Goal: Transaction & Acquisition: Purchase product/service

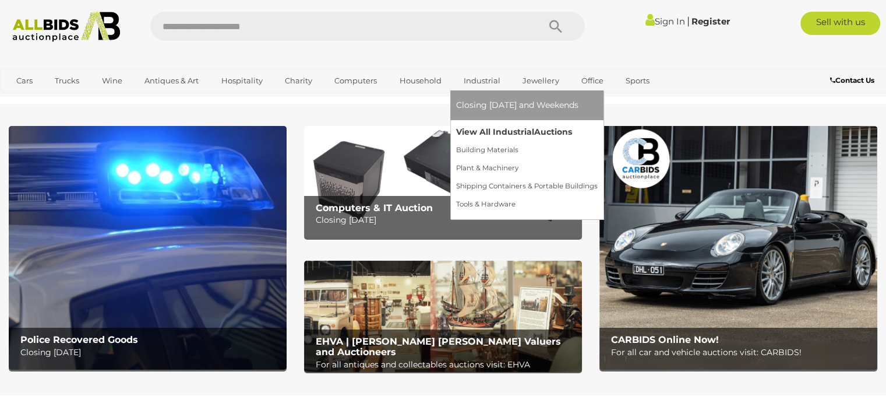
click at [484, 131] on link "View All Industrial Auctions" at bounding box center [527, 132] width 142 height 18
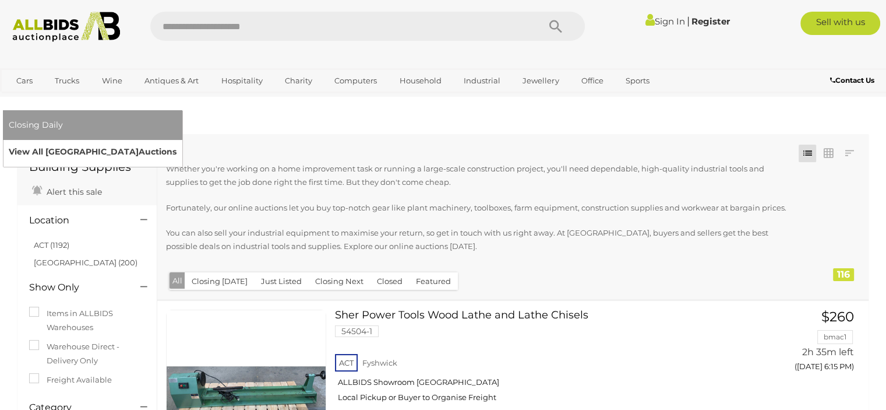
click at [177, 143] on link "View All Sydney Auctions" at bounding box center [93, 152] width 168 height 18
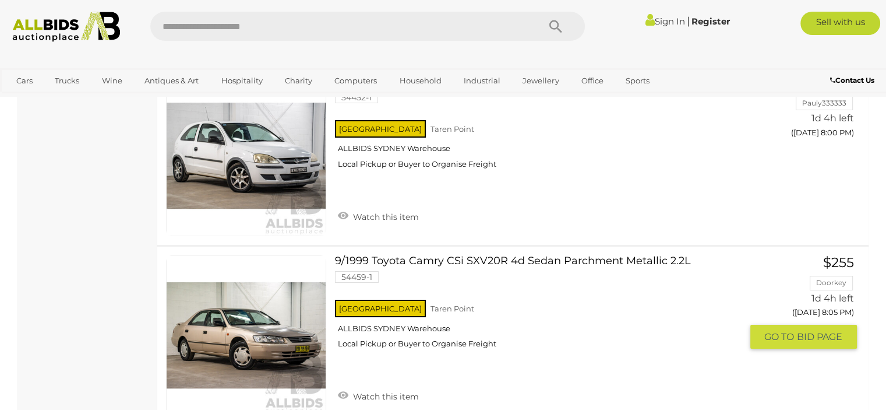
scroll to position [4196, 0]
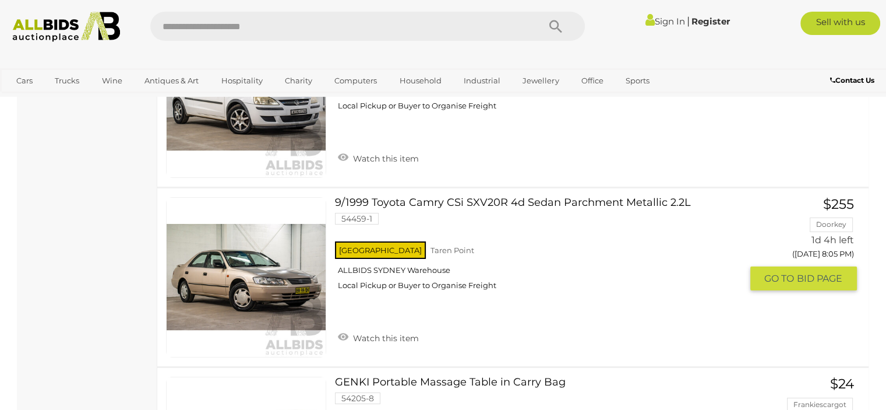
click at [273, 260] on link at bounding box center [246, 277] width 160 height 160
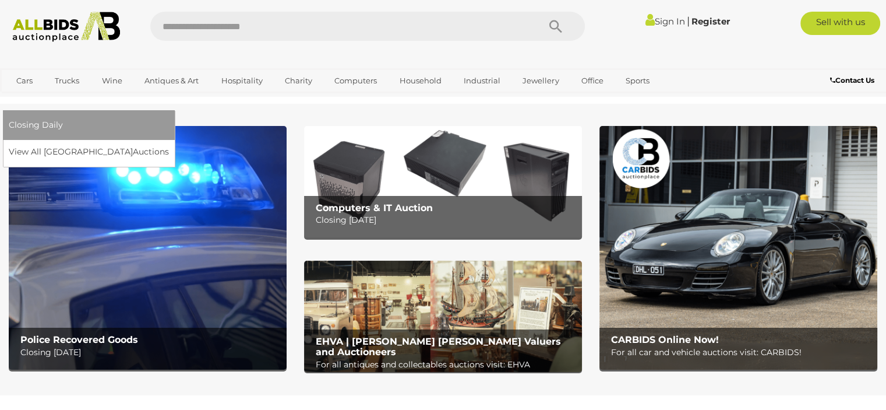
click at [107, 90] on link "[GEOGRAPHIC_DATA]" at bounding box center [58, 99] width 98 height 19
click at [177, 143] on link "View All Sydney Auctions" at bounding box center [93, 152] width 168 height 18
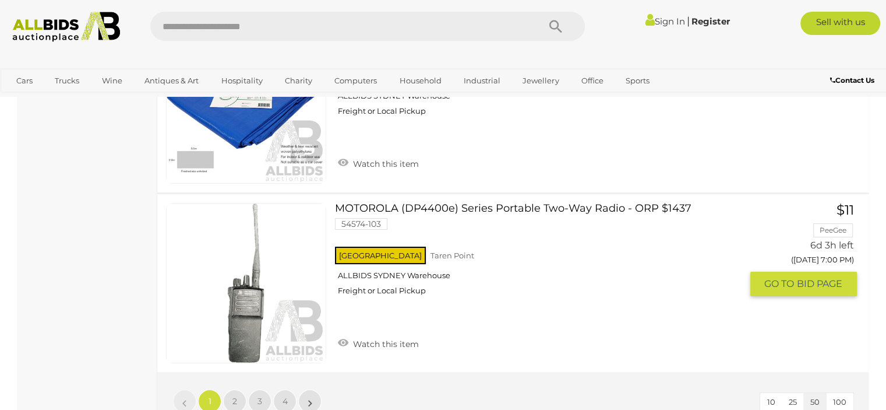
scroll to position [8974, 0]
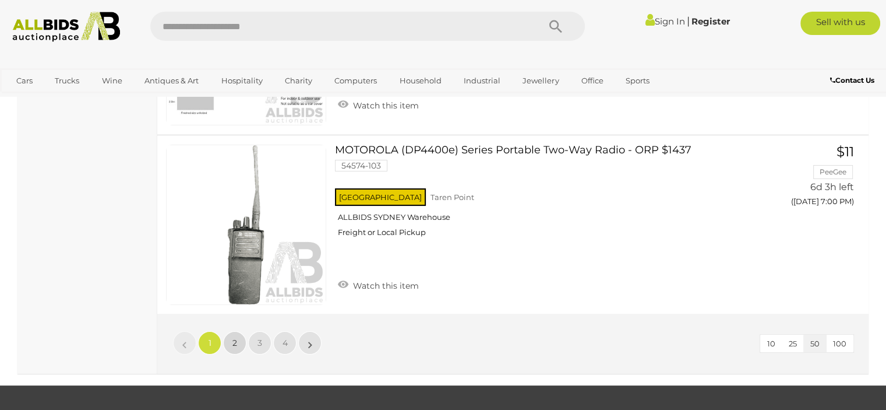
click at [233, 337] on span "2" at bounding box center [235, 342] width 5 height 10
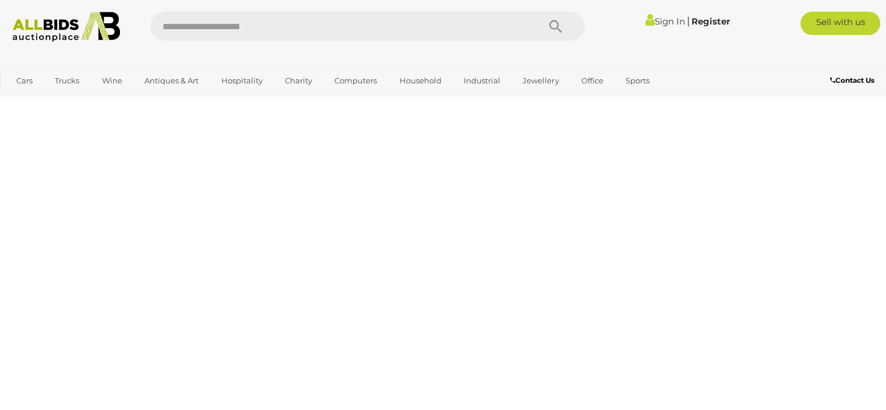
scroll to position [57, 0]
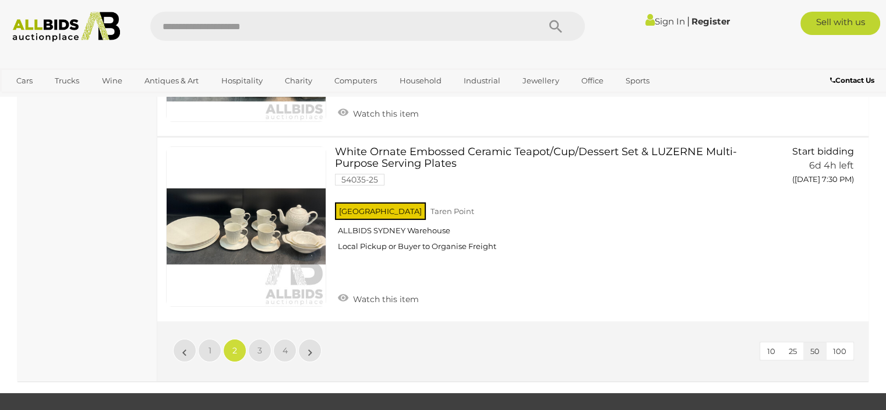
scroll to position [9031, 0]
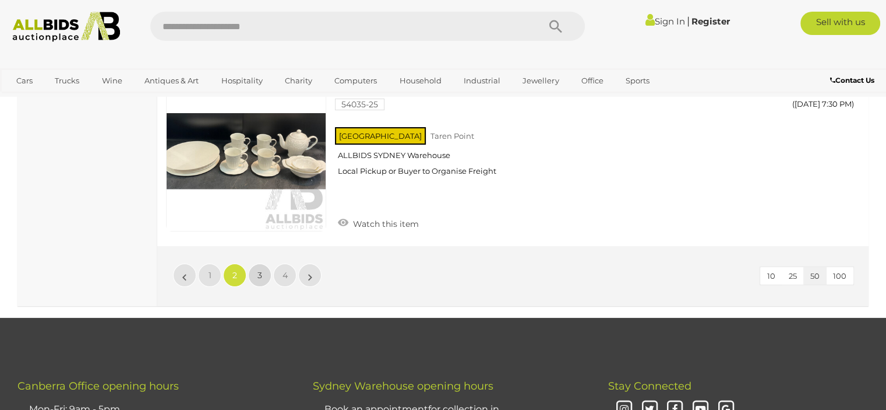
click at [262, 270] on span "3" at bounding box center [260, 275] width 5 height 10
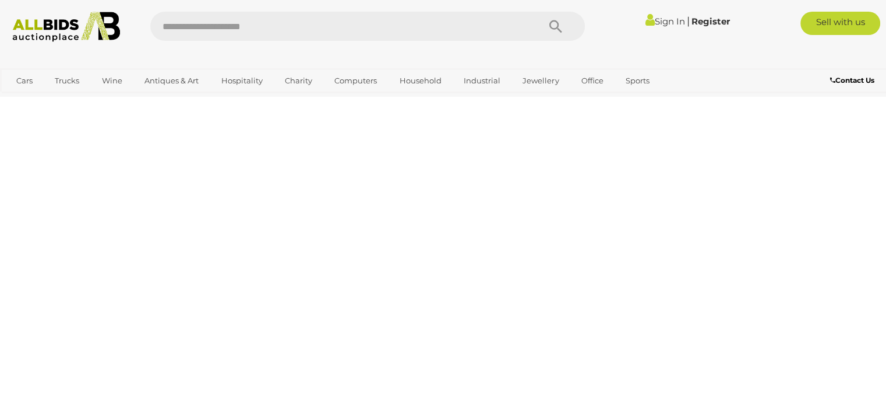
scroll to position [57, 0]
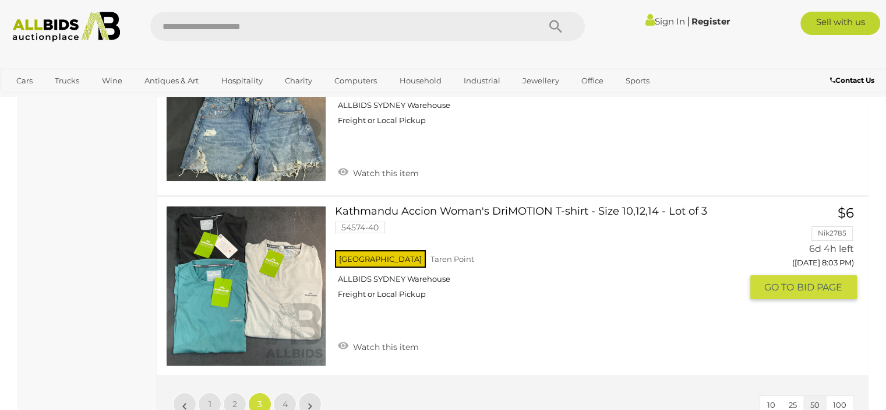
scroll to position [8856, 0]
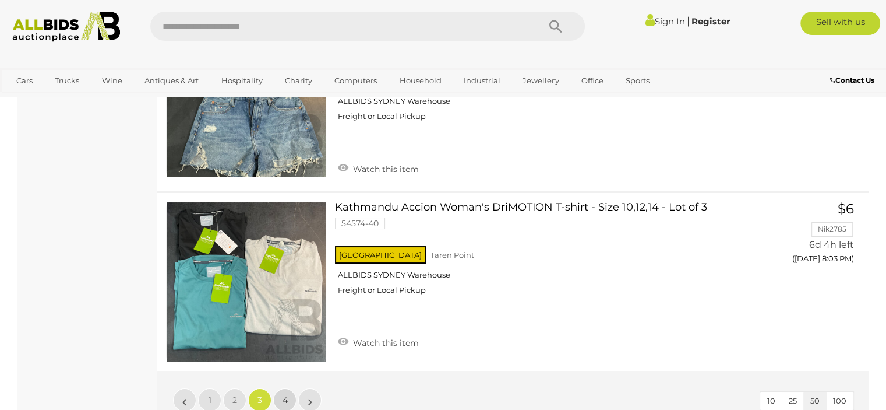
click at [290, 388] on link "4" at bounding box center [284, 399] width 23 height 23
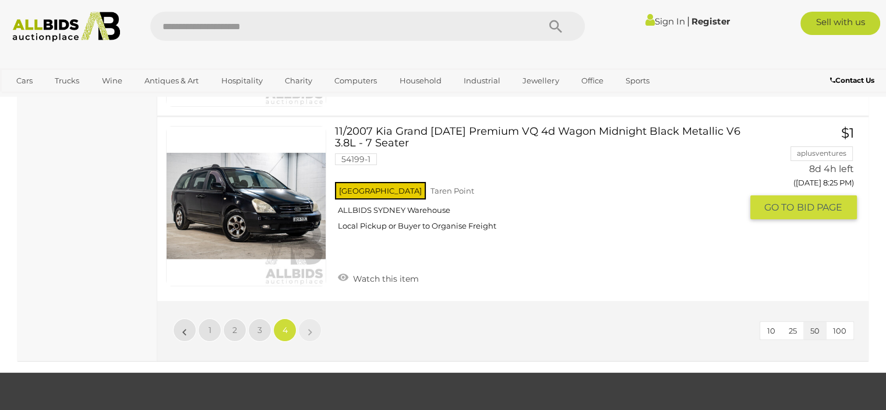
scroll to position [9031, 0]
